Goal: Information Seeking & Learning: Learn about a topic

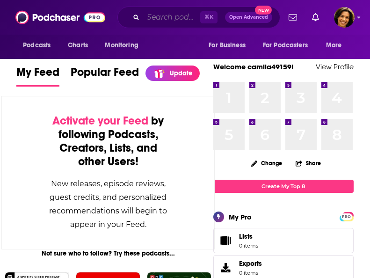
click at [164, 18] on input "Search podcasts, credits, & more..." at bounding box center [171, 17] width 57 height 15
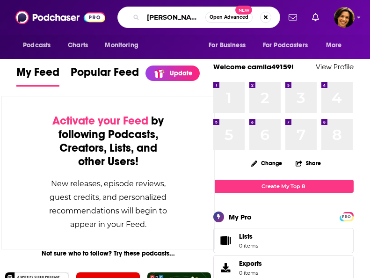
type input "[PERSON_NAME]"
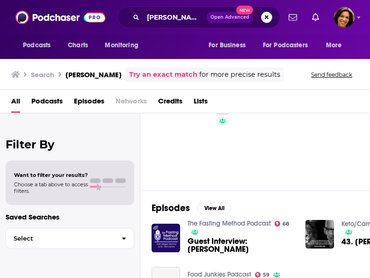
scroll to position [40, 0]
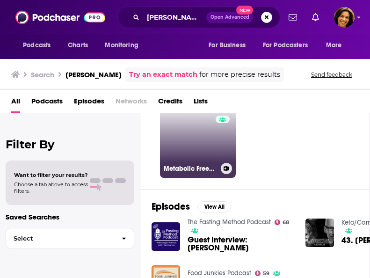
click at [185, 142] on link "69 Metabolic Freedom With [PERSON_NAME]" at bounding box center [198, 140] width 76 height 76
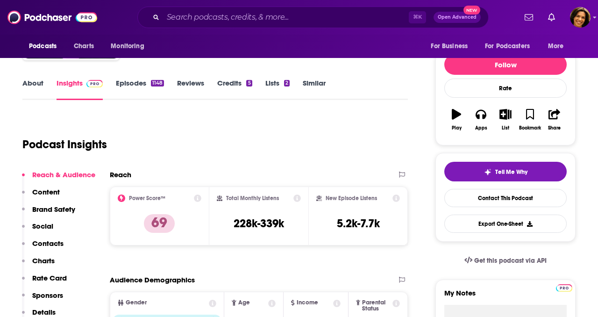
scroll to position [96, 0]
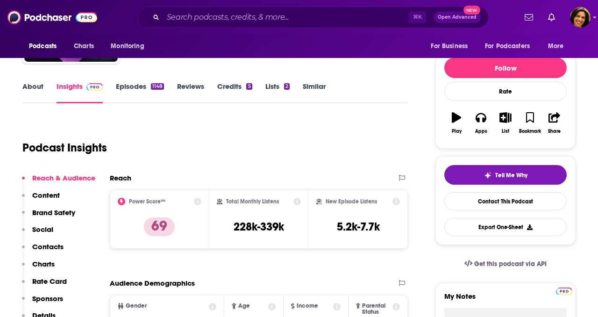
click at [46, 194] on p "Content" at bounding box center [46, 195] width 28 height 9
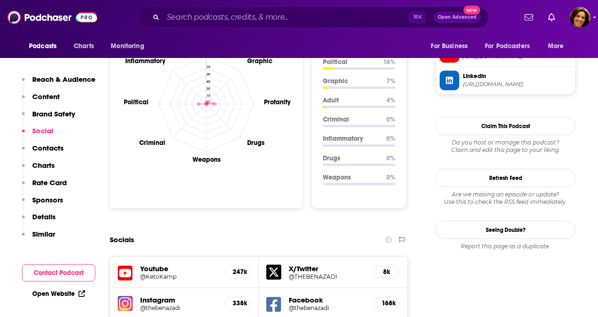
scroll to position [903, 0]
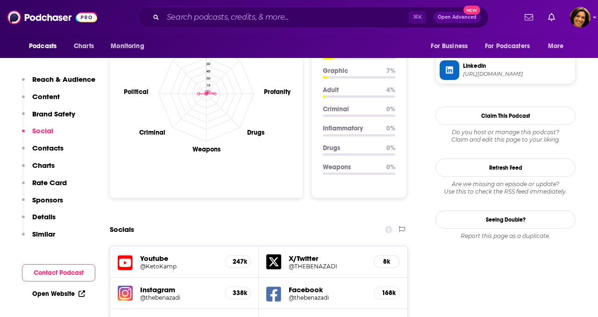
click at [47, 199] on p "Sponsors" at bounding box center [47, 199] width 31 height 9
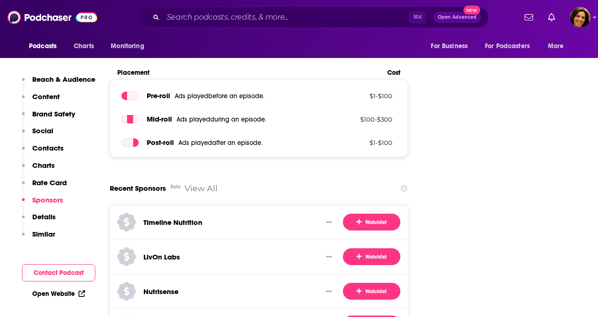
scroll to position [1597, 0]
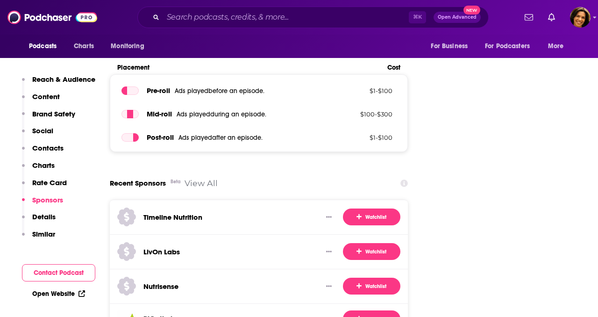
click at [173, 277] on h3 "BiOptimizers" at bounding box center [164, 318] width 42 height 9
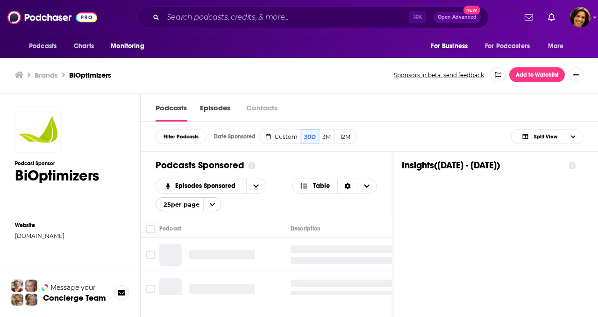
scroll to position [0, 0]
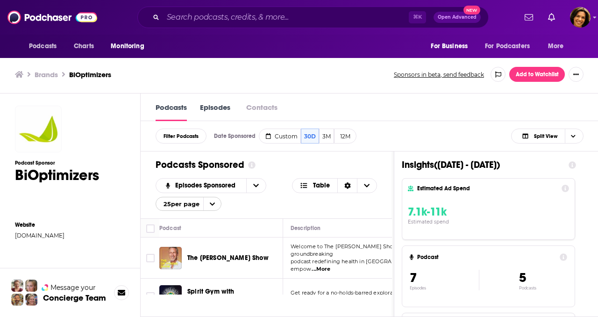
click at [205, 105] on link "Episodes" at bounding box center [215, 111] width 30 height 19
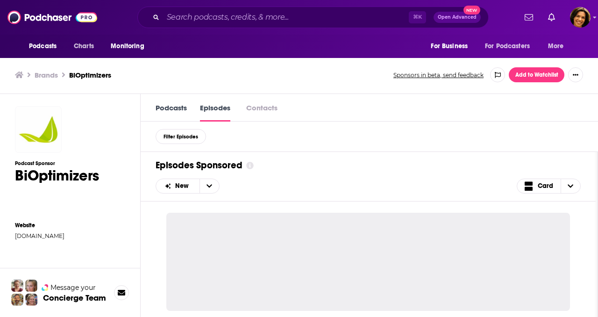
scroll to position [0, 0]
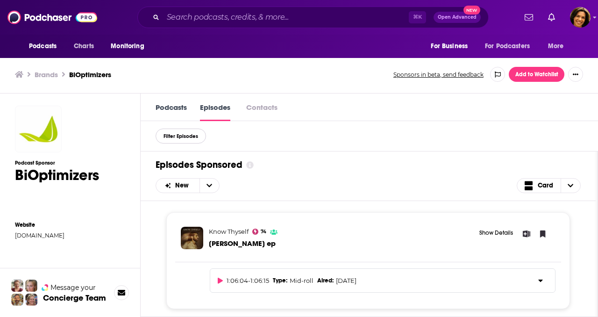
click at [185, 139] on span "Filter Episodes" at bounding box center [181, 136] width 35 height 5
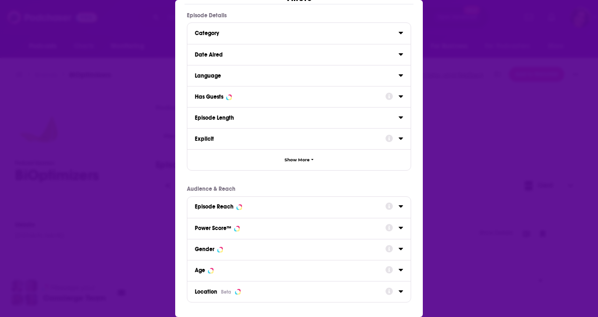
scroll to position [0, 0]
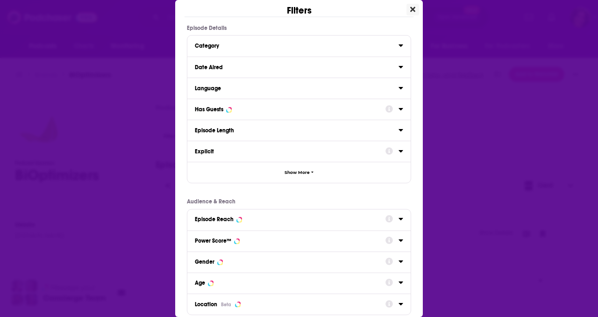
click at [369, 9] on icon "Close" at bounding box center [412, 9] width 5 height 5
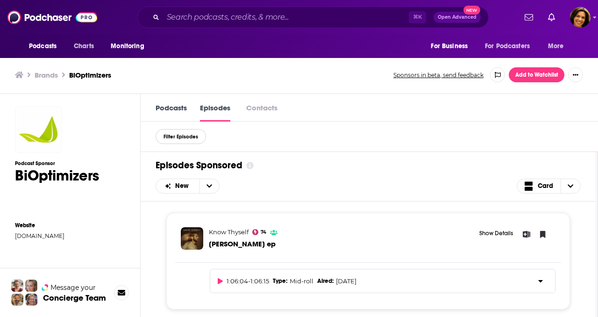
scroll to position [0, 0]
click at [172, 106] on link "Podcasts" at bounding box center [171, 111] width 31 height 19
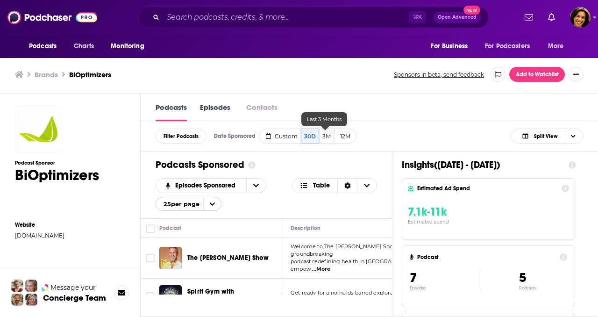
click at [323, 138] on button "3M" at bounding box center [326, 136] width 15 height 15
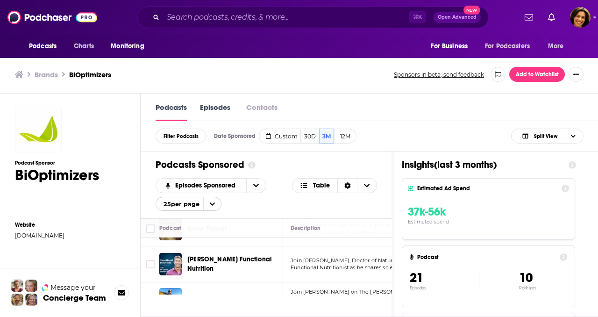
scroll to position [301, 0]
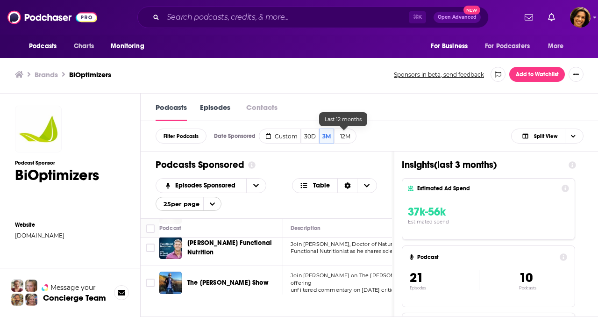
click at [344, 139] on button "12M" at bounding box center [345, 136] width 22 height 15
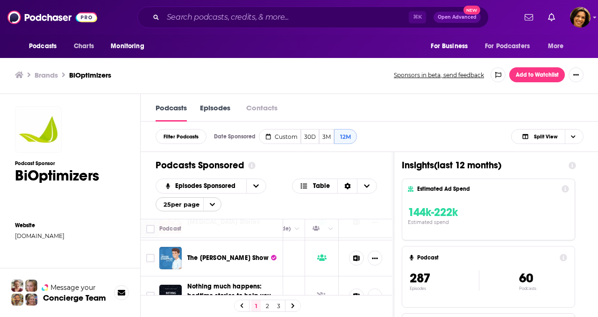
scroll to position [359, 477]
click at [369, 253] on button "Show More Button" at bounding box center [374, 258] width 14 height 15
click at [252, 262] on div "The [PERSON_NAME] Show" at bounding box center [235, 258] width 97 height 22
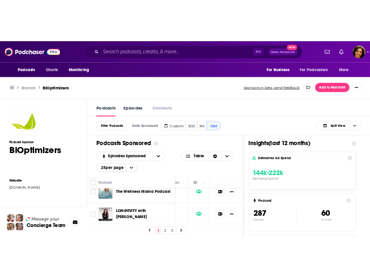
scroll to position [0, 0]
